Goal: Transaction & Acquisition: Purchase product/service

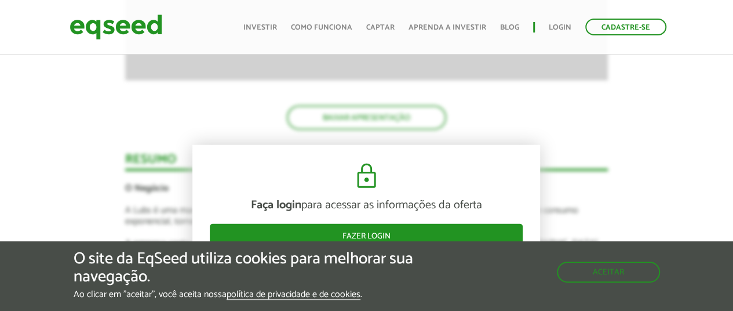
scroll to position [1391, 0]
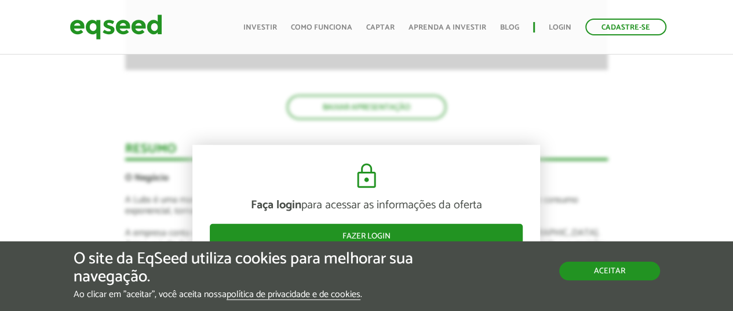
click at [586, 275] on button "Aceitar" at bounding box center [609, 270] width 101 height 19
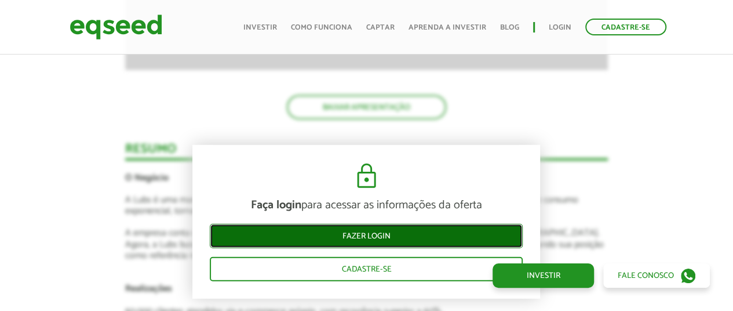
click at [387, 230] on link "Fazer login" at bounding box center [366, 236] width 313 height 24
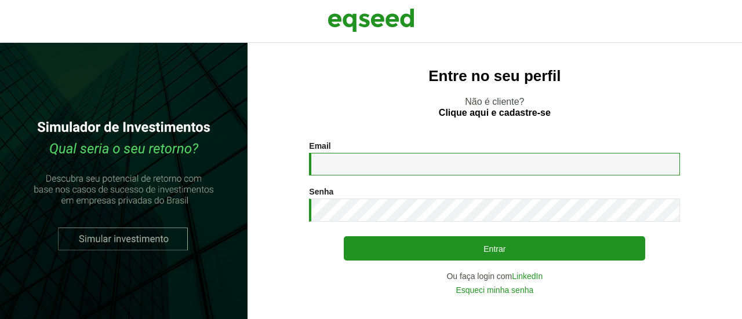
click at [457, 163] on input "Email *" at bounding box center [494, 164] width 371 height 23
click at [421, 163] on input "Email *" at bounding box center [494, 164] width 371 height 23
type input "**********"
